Goal: Transaction & Acquisition: Purchase product/service

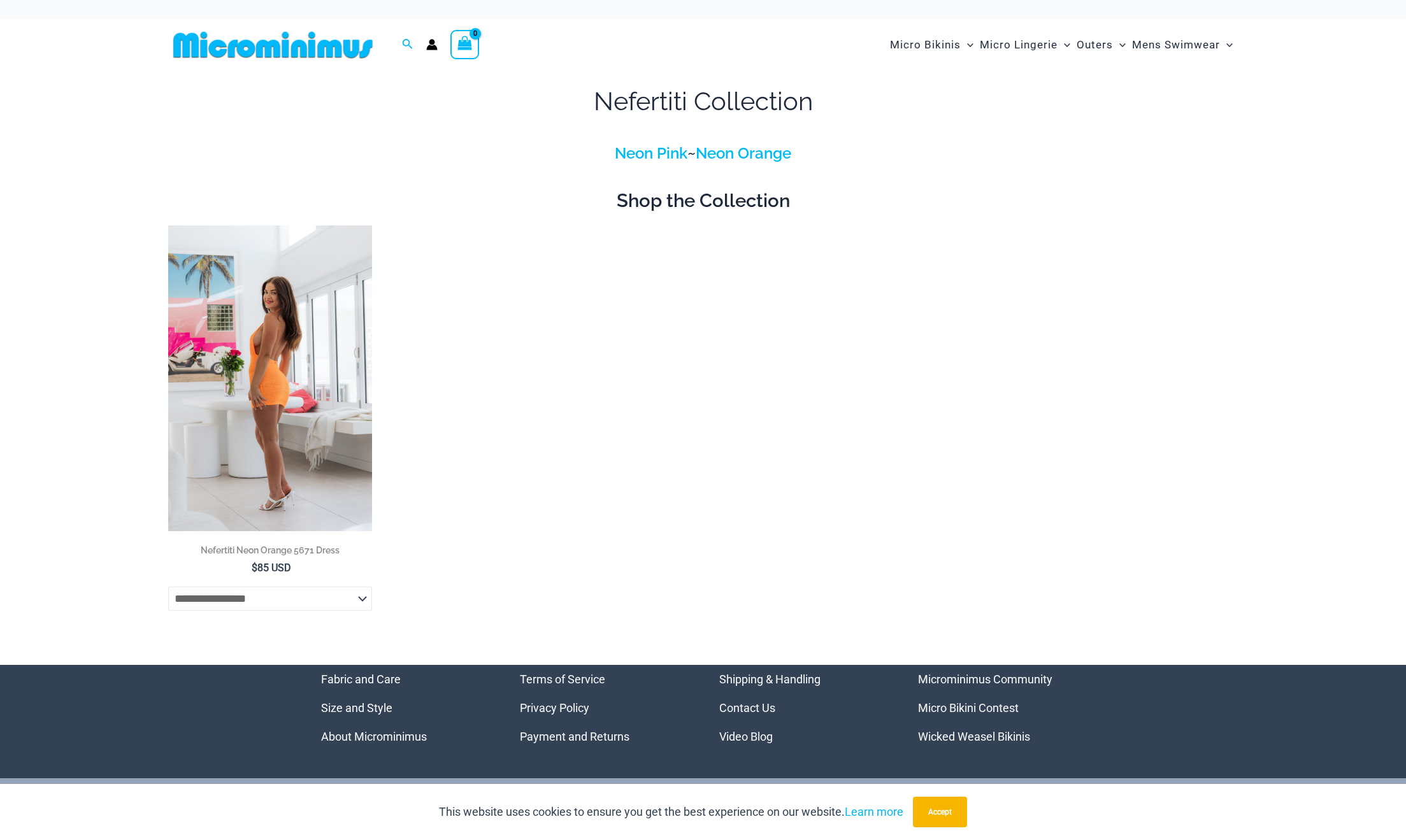
click at [320, 288] on img at bounding box center [270, 378] width 204 height 306
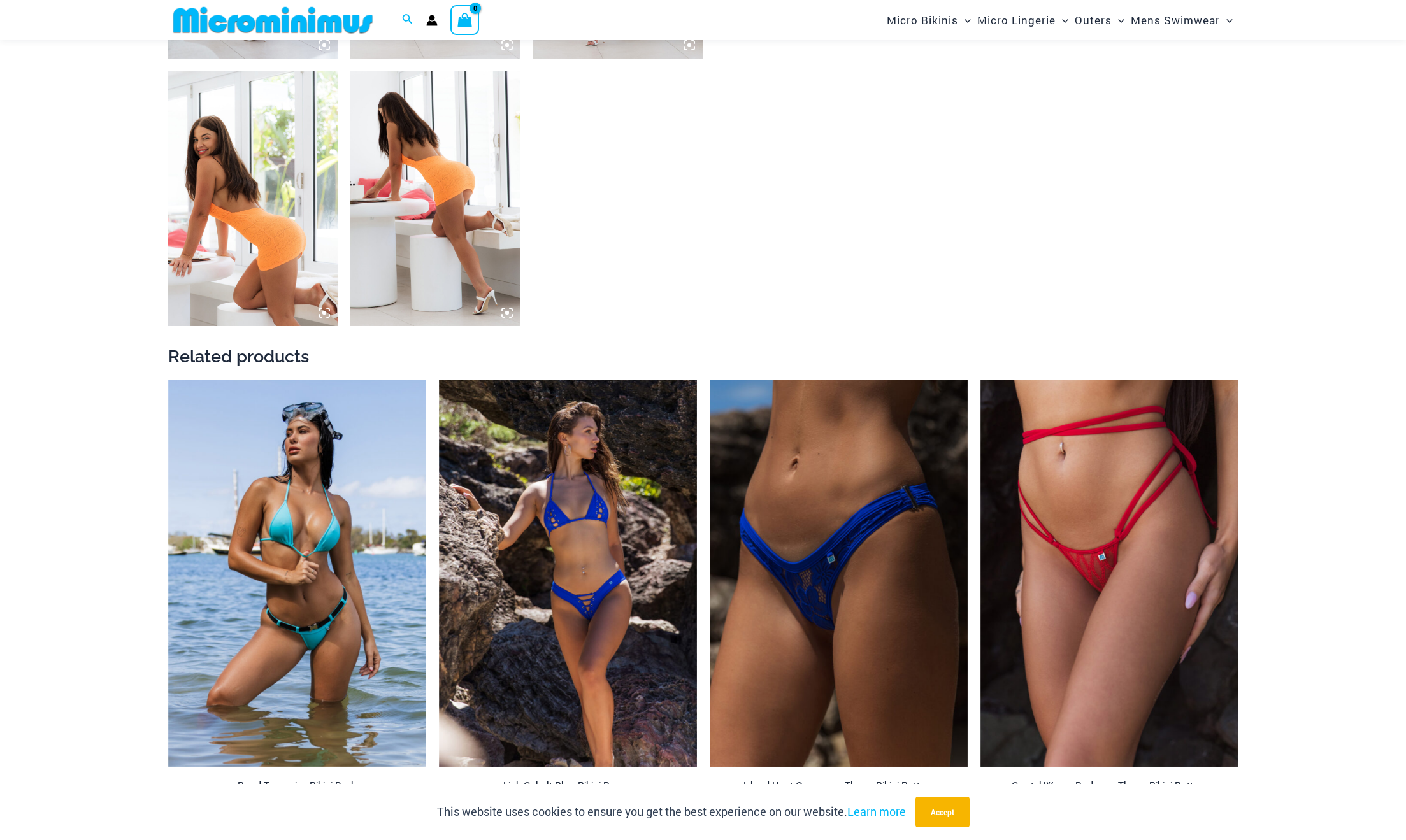
scroll to position [1246, 0]
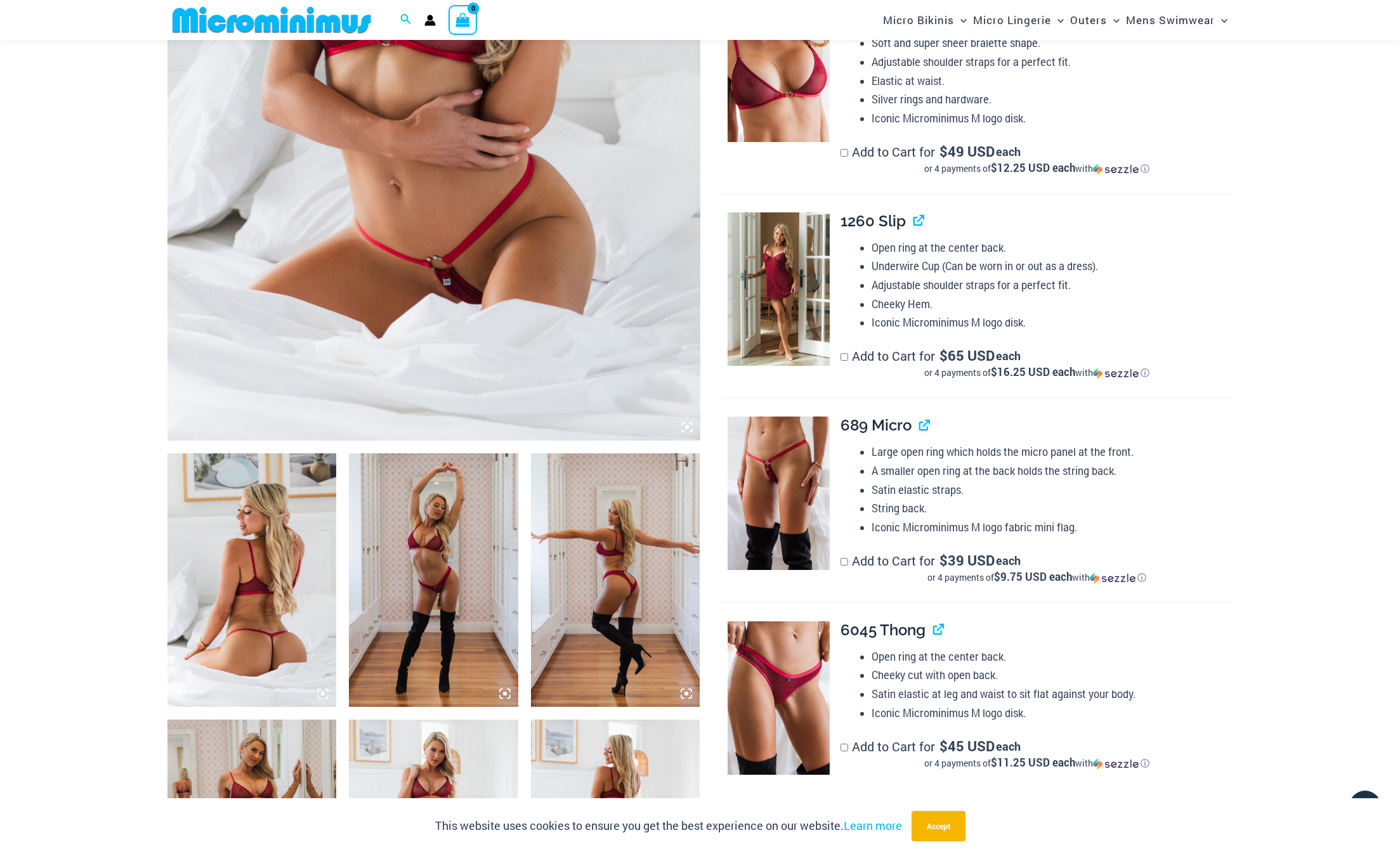
scroll to position [548, 0]
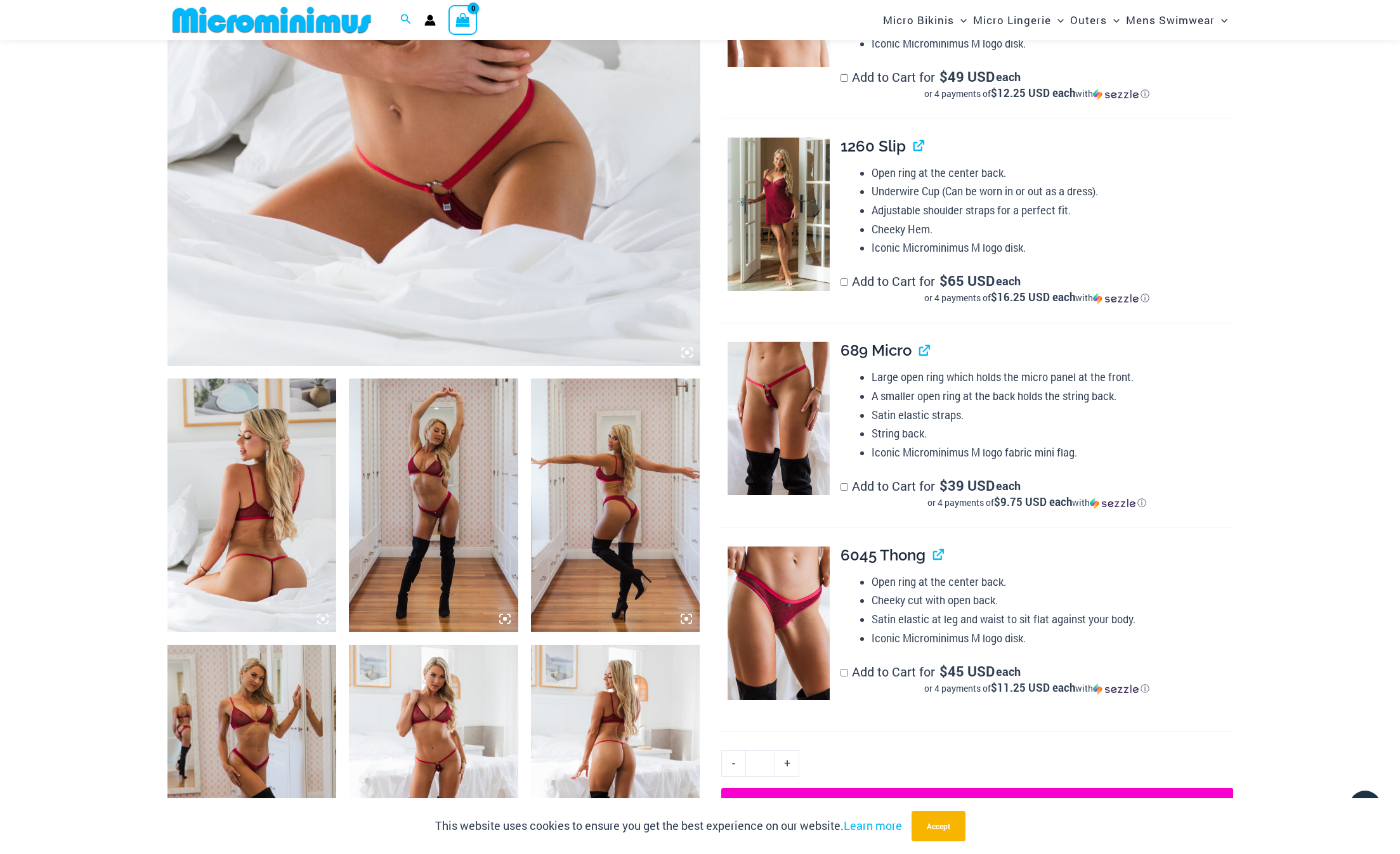
click at [479, 424] on img at bounding box center [434, 505] width 170 height 254
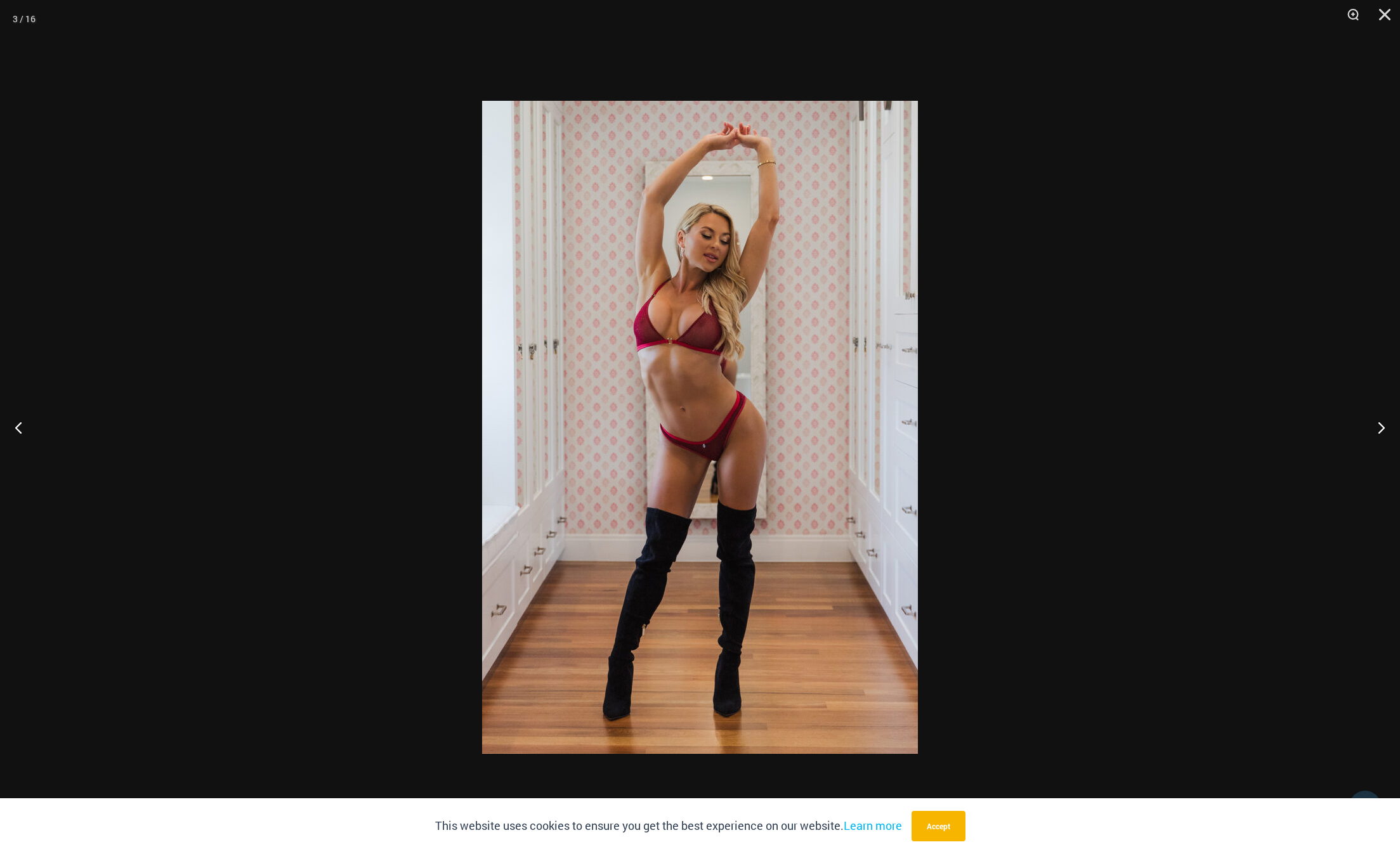
click at [320, 385] on div at bounding box center [700, 427] width 1400 height 854
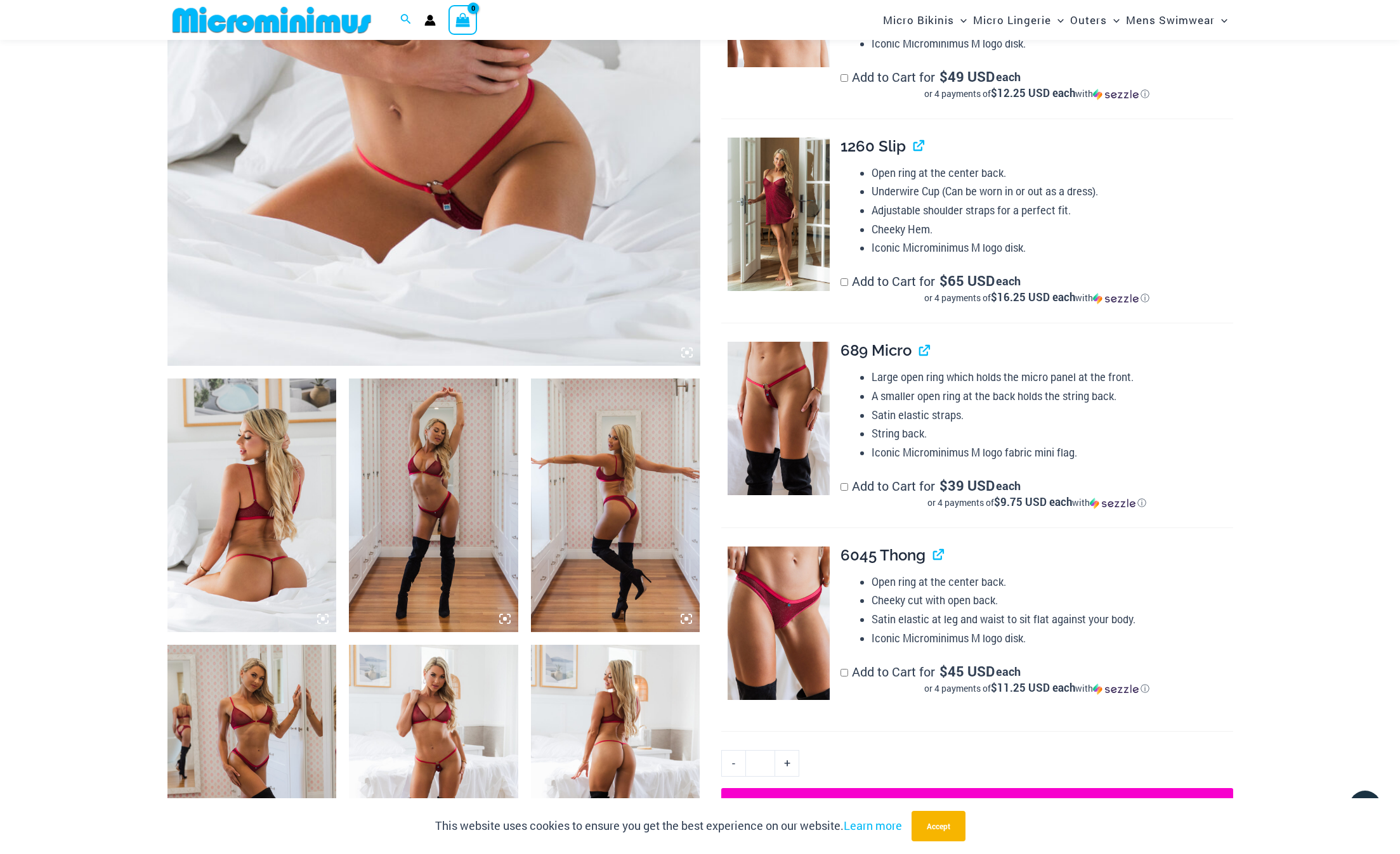
click at [254, 462] on img at bounding box center [252, 505] width 170 height 254
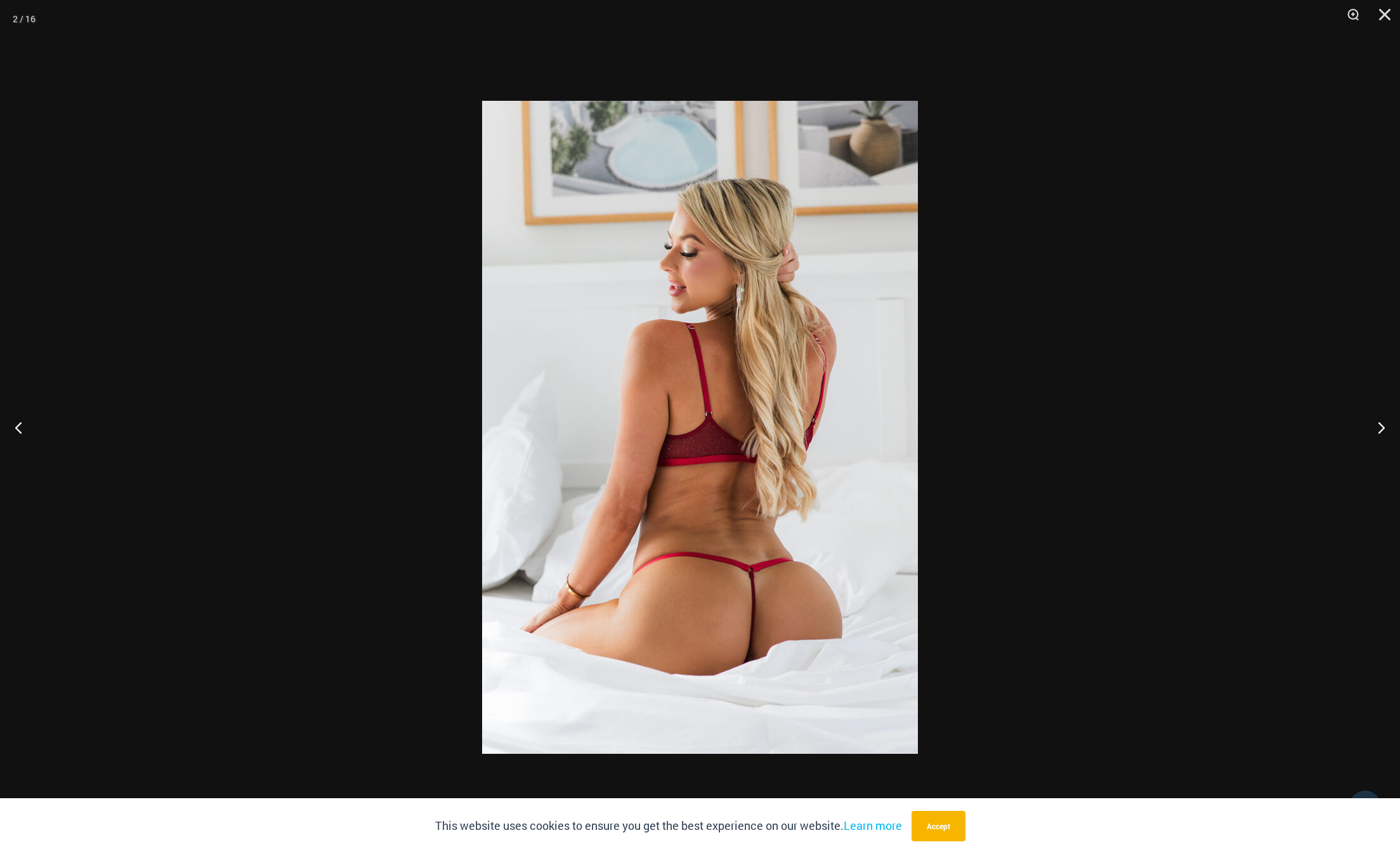
click at [252, 462] on div at bounding box center [700, 427] width 1400 height 854
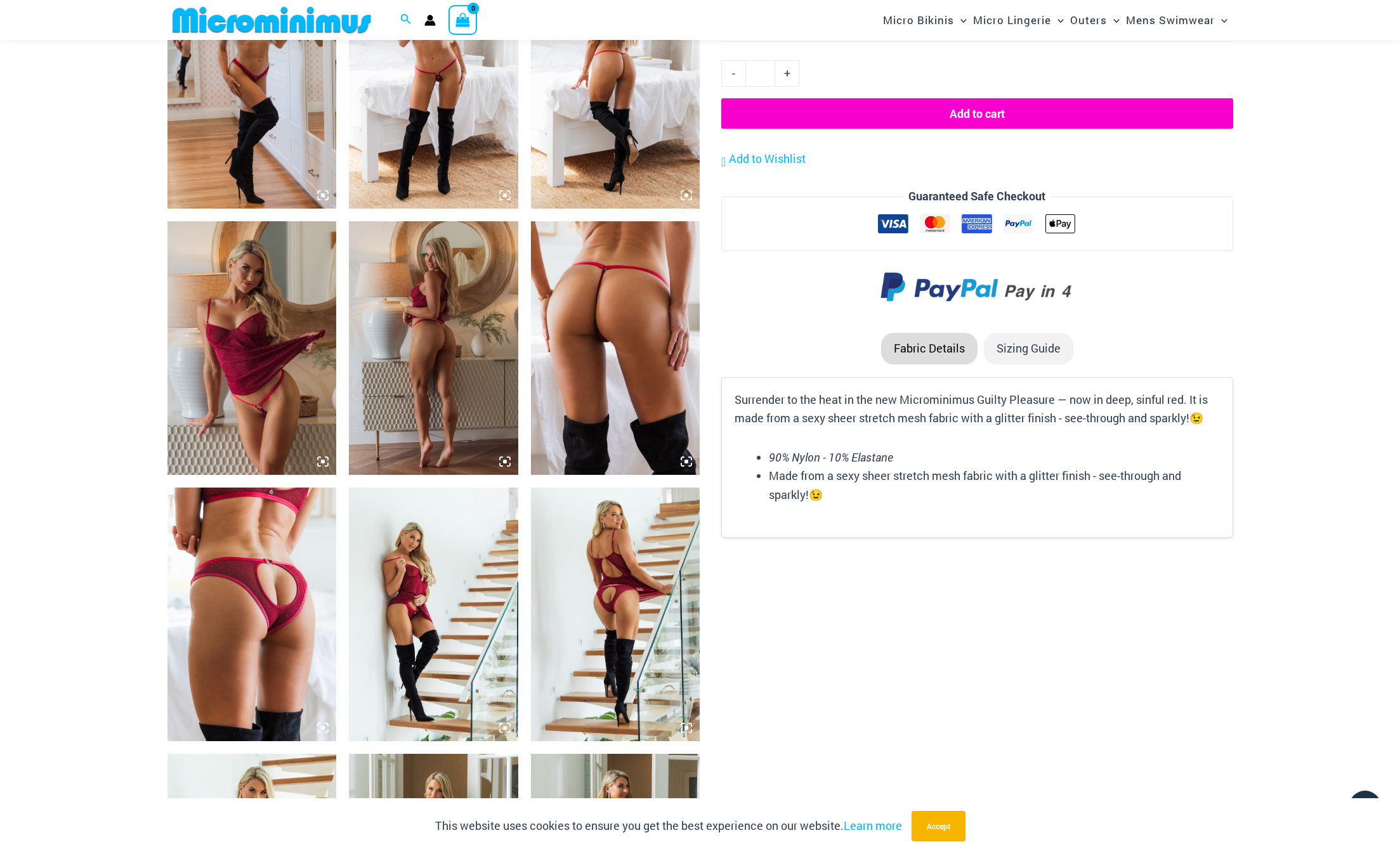
scroll to position [1240, 0]
